Goal: Transaction & Acquisition: Obtain resource

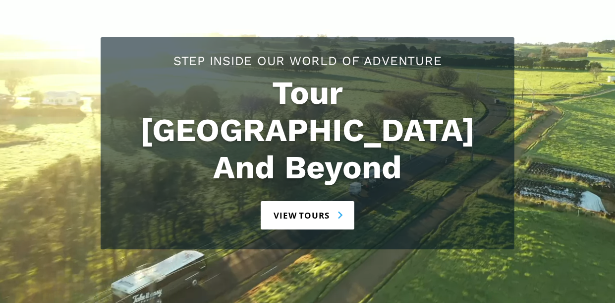
scroll to position [149, 0]
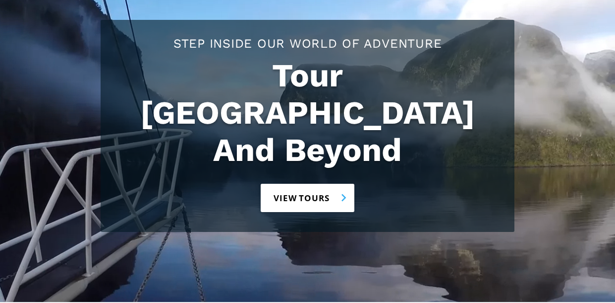
click at [293, 184] on link "View tours" at bounding box center [308, 198] width 94 height 28
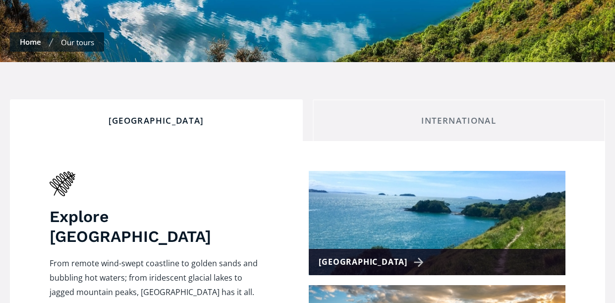
checkbox input "true"
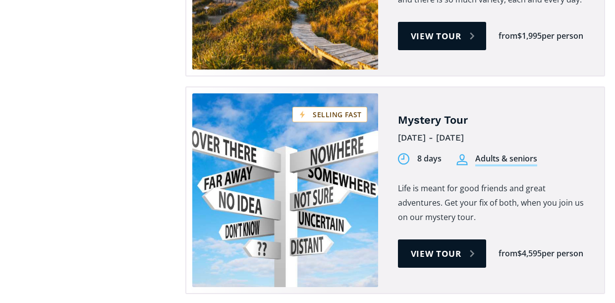
scroll to position [2678, 0]
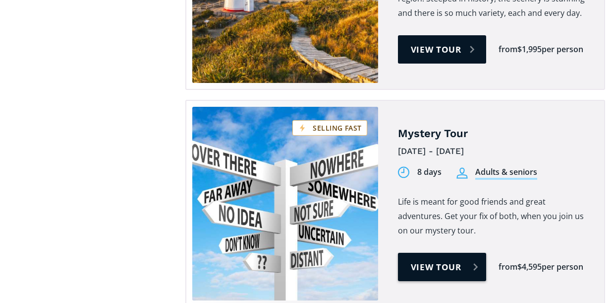
click at [449, 252] on link "View tour" at bounding box center [442, 266] width 89 height 28
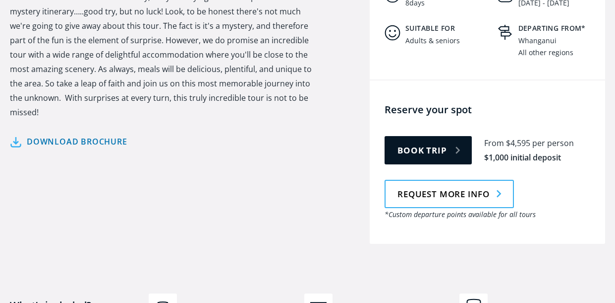
scroll to position [496, 0]
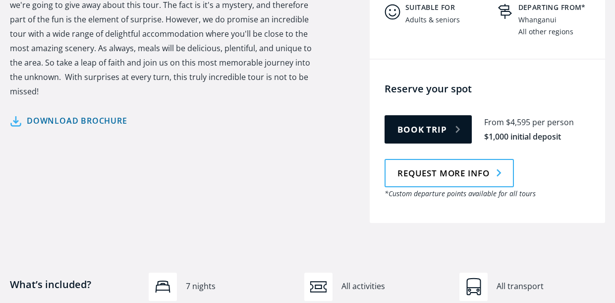
click at [90, 114] on link "Download brochure" at bounding box center [69, 121] width 118 height 14
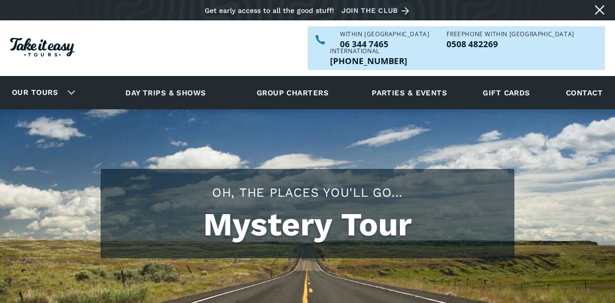
scroll to position [493, 0]
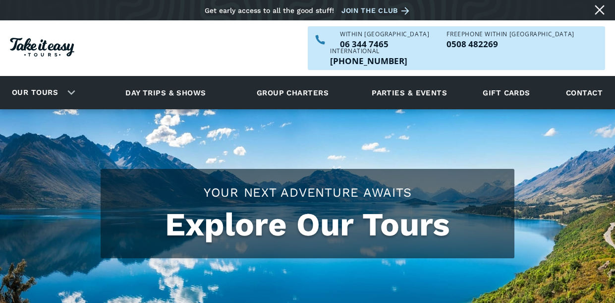
scroll to position [2678, 0]
